Goal: Task Accomplishment & Management: Use online tool/utility

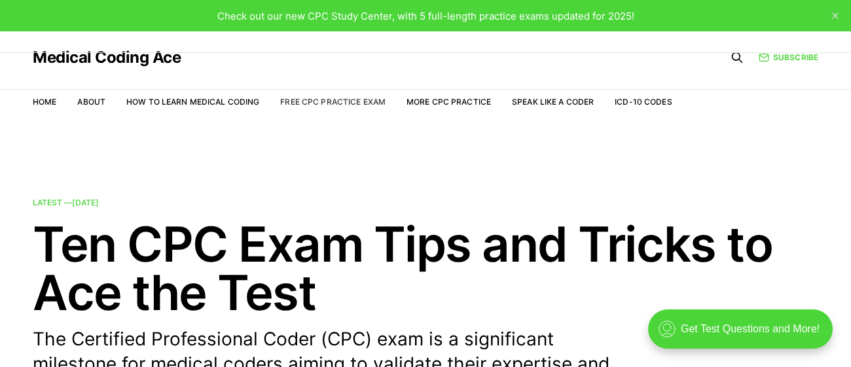
click at [351, 104] on link "Free CPC Practice Exam" at bounding box center [332, 102] width 105 height 10
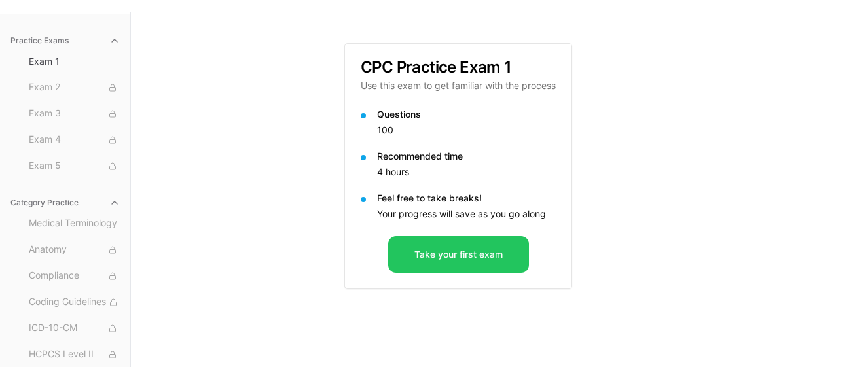
scroll to position [120, 0]
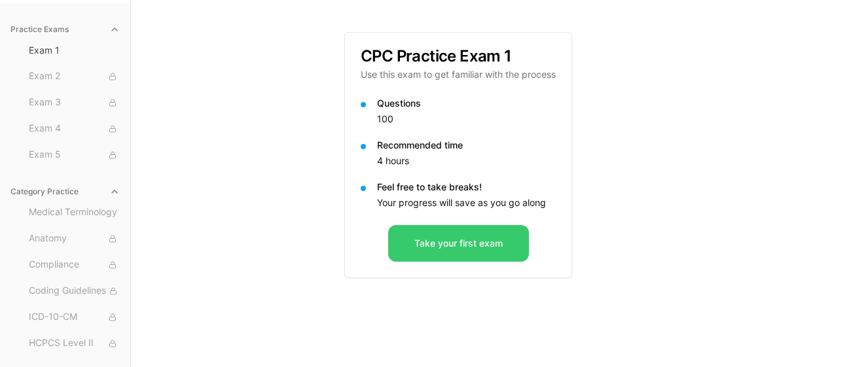
click at [471, 251] on button "Take your first exam" at bounding box center [458, 243] width 141 height 37
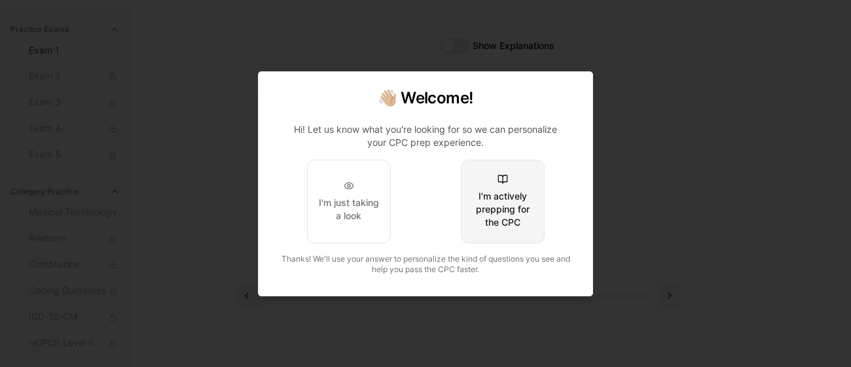
click at [513, 212] on div "I'm actively prepping for the CPC" at bounding box center [503, 209] width 62 height 39
